Goal: Information Seeking & Learning: Learn about a topic

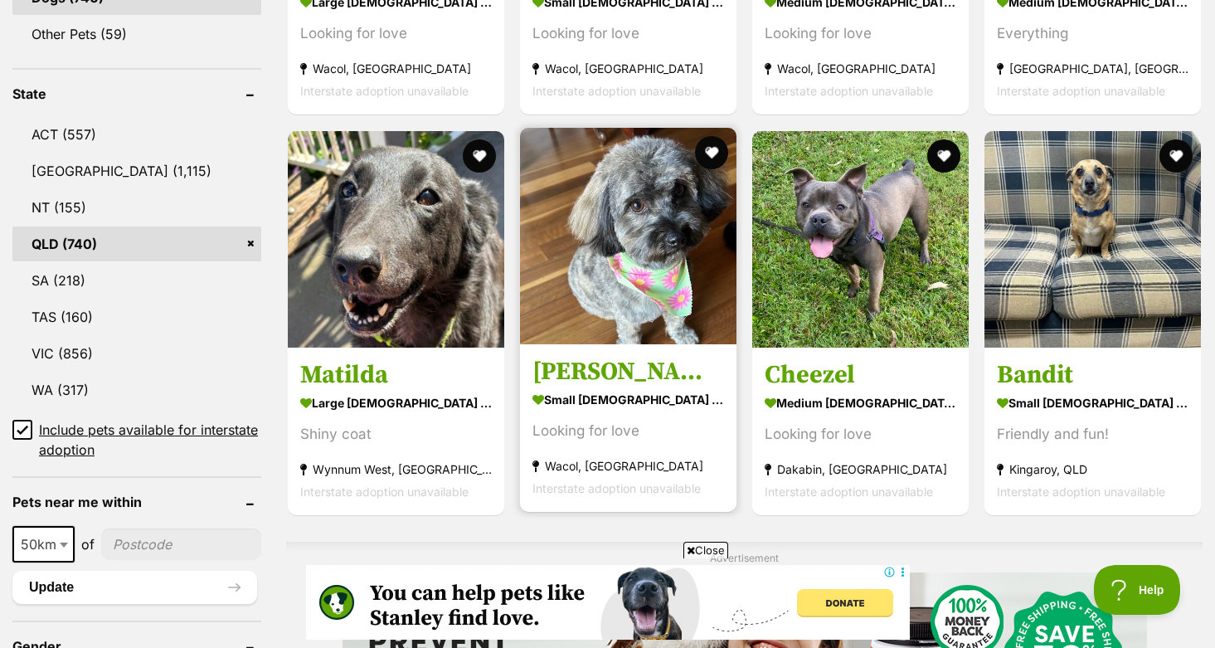
scroll to position [808, 0]
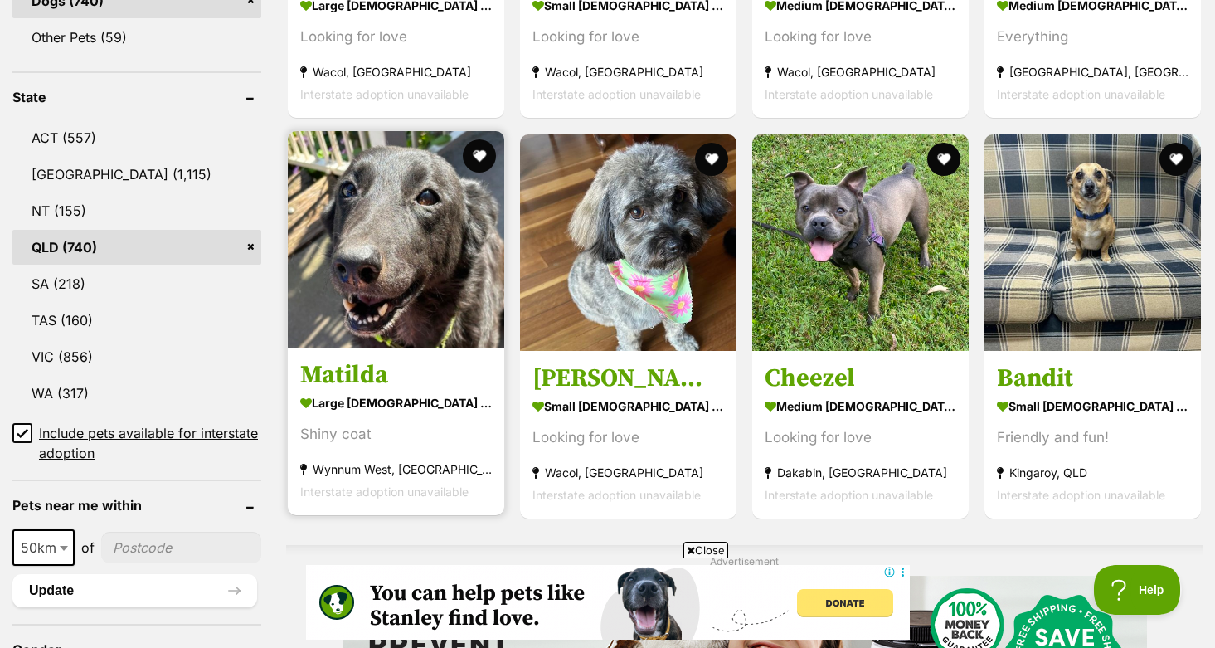
click at [364, 240] on img at bounding box center [396, 239] width 216 height 216
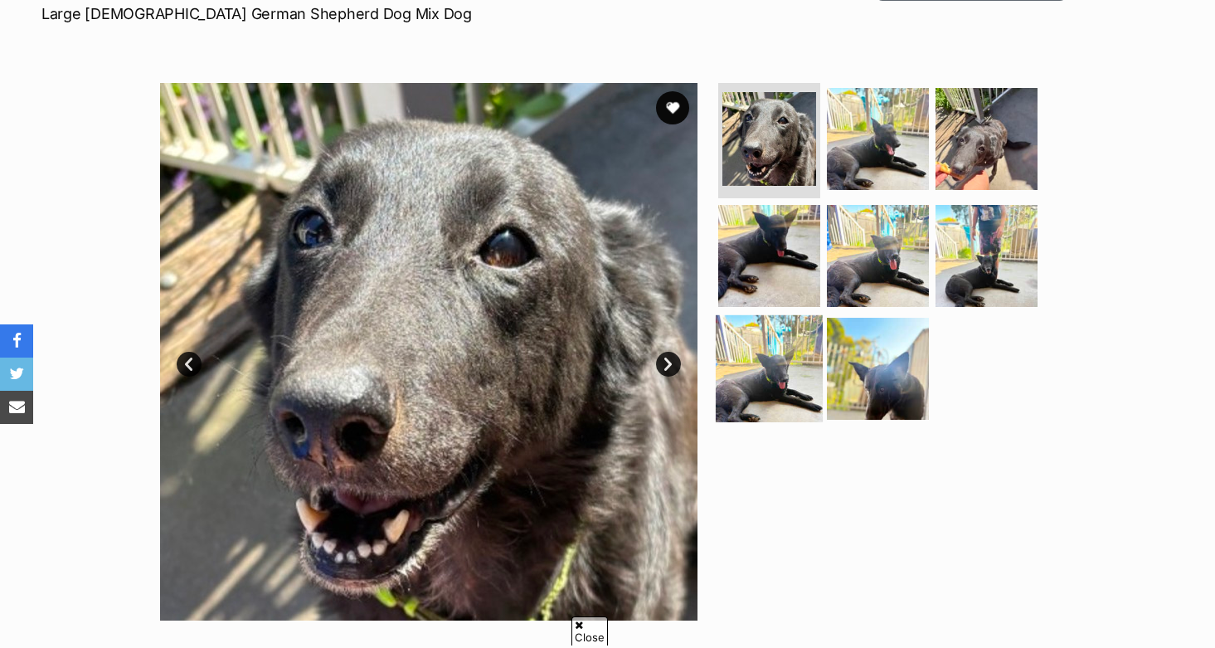
click at [766, 390] on img at bounding box center [769, 368] width 107 height 107
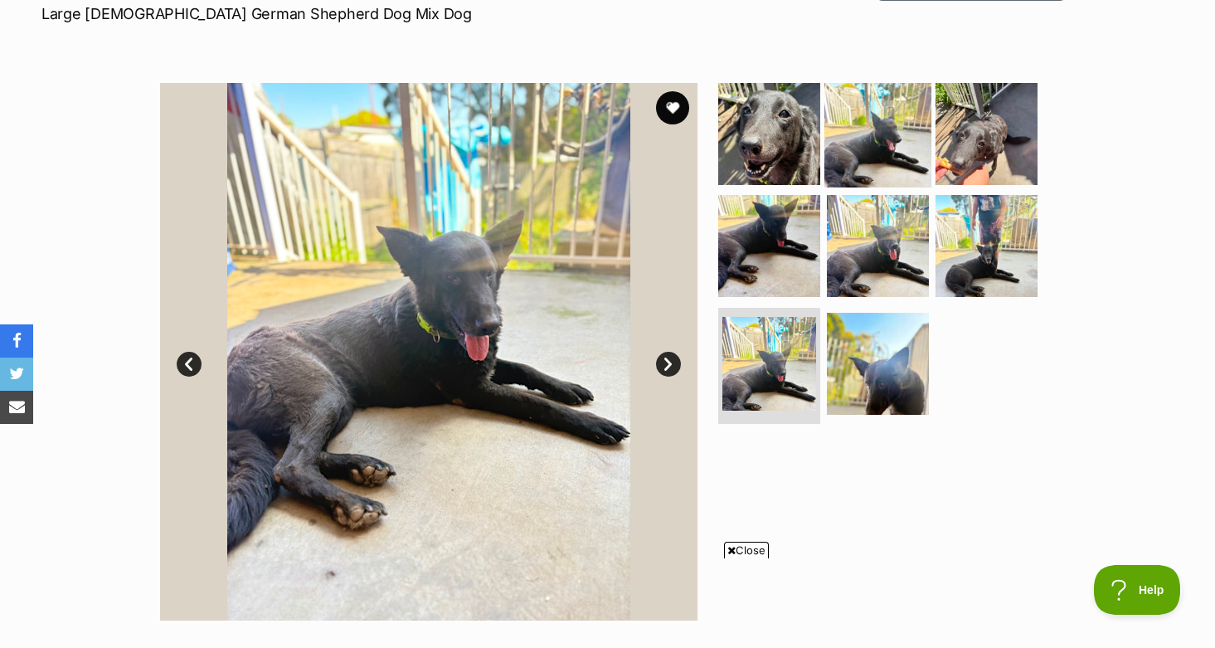
click at [872, 146] on img at bounding box center [877, 133] width 107 height 107
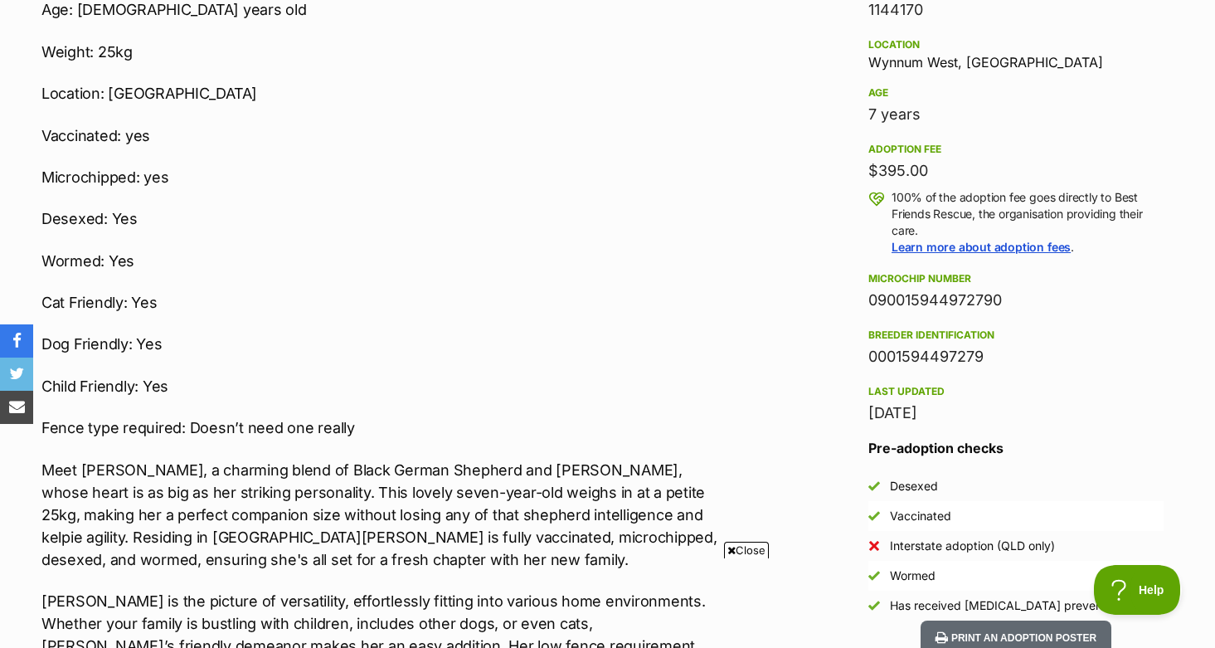
scroll to position [1077, 0]
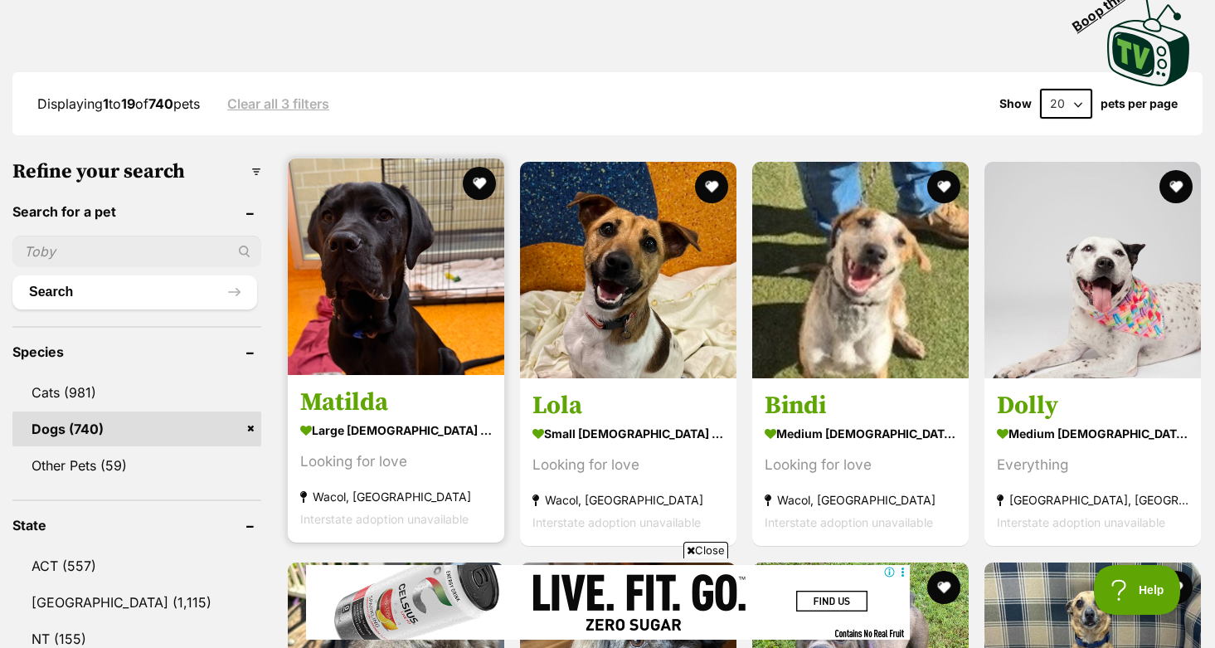
click at [441, 205] on img at bounding box center [396, 266] width 216 height 216
